Goal: Information Seeking & Learning: Check status

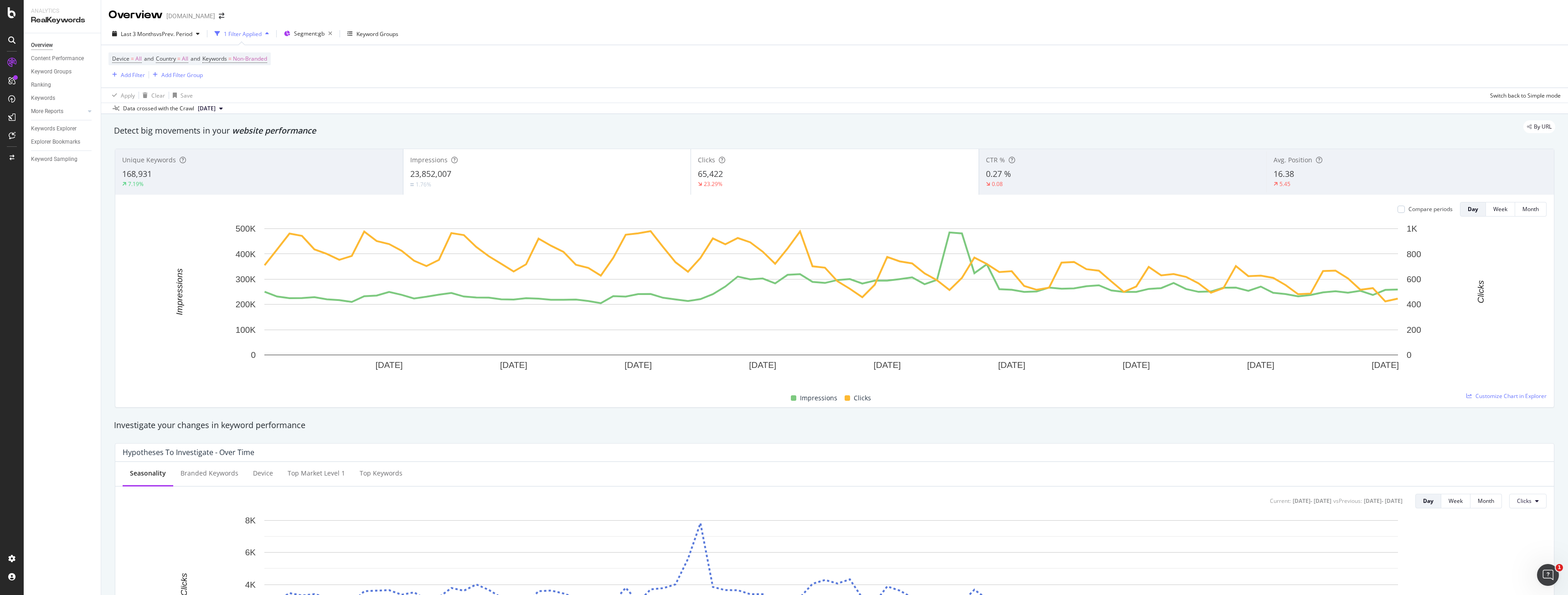
scroll to position [340, 0]
